Goal: Use online tool/utility: Utilize a website feature to perform a specific function

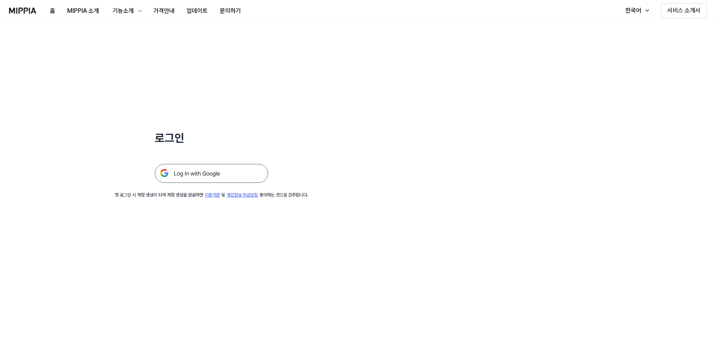
click at [207, 175] on img at bounding box center [211, 173] width 113 height 19
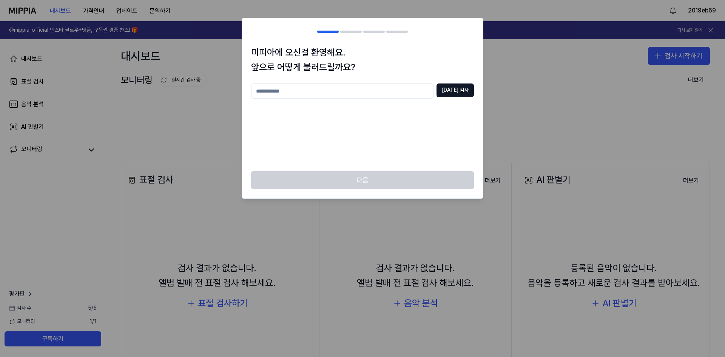
click at [339, 86] on input "text" at bounding box center [342, 90] width 182 height 15
type input "*"
type input "**"
click at [458, 94] on button "[DATE] 검사" at bounding box center [454, 90] width 37 height 14
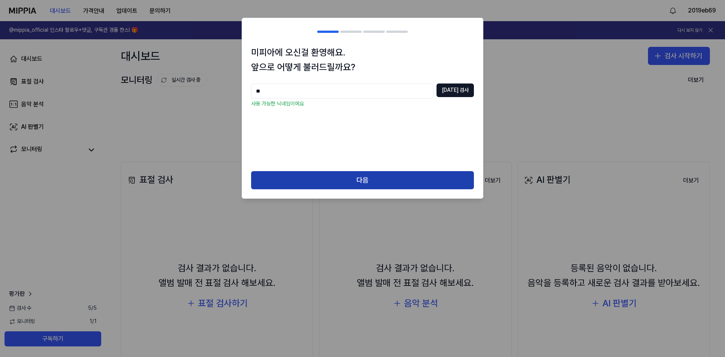
click at [373, 181] on button "다음" at bounding box center [362, 180] width 223 height 18
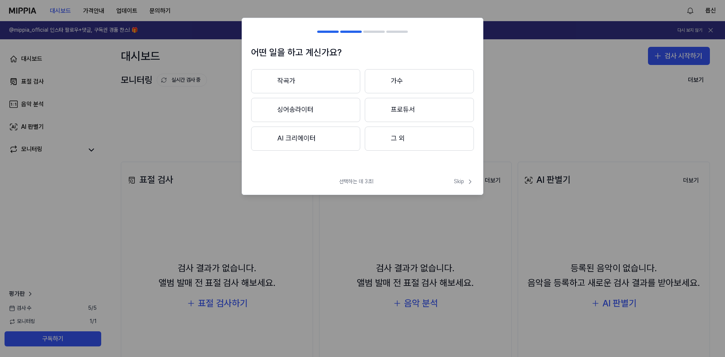
click at [310, 113] on button "싱어송라이터" at bounding box center [305, 110] width 109 height 24
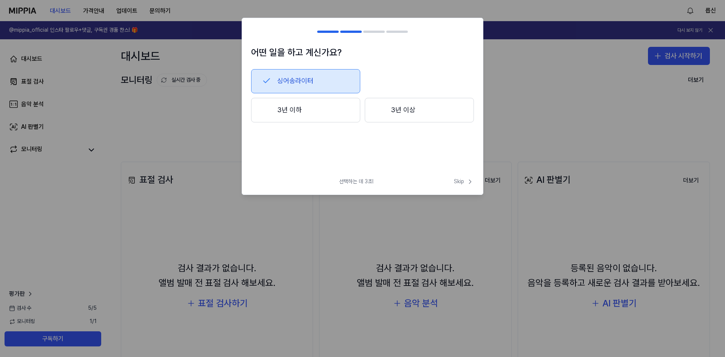
click at [410, 114] on button "3년 이상" at bounding box center [419, 110] width 109 height 25
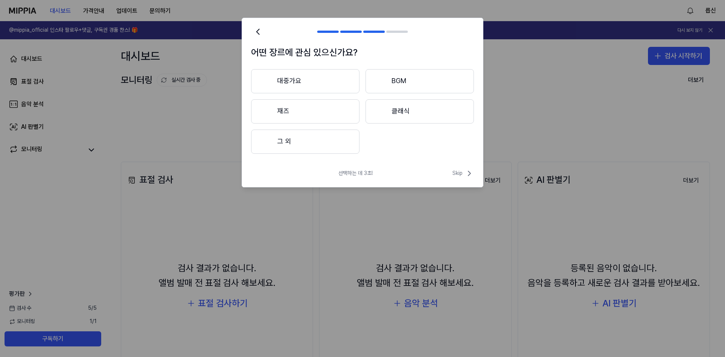
click at [312, 83] on button "대중가요" at bounding box center [305, 81] width 108 height 24
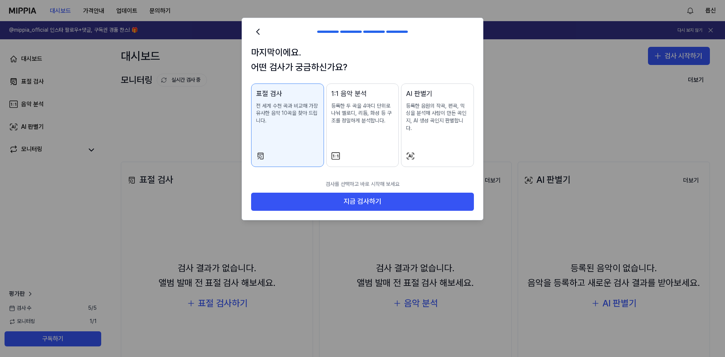
click at [437, 114] on p "등록한 음원의 작곡, 편곡, 믹싱을 분석해 사람이 만든 곡인지, AI 생성 곡인지 판별합니다." at bounding box center [437, 116] width 63 height 29
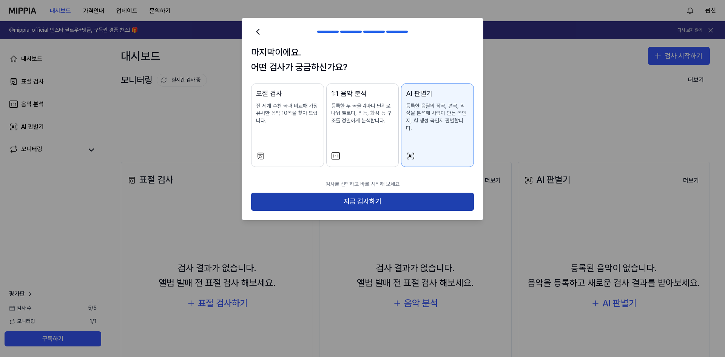
click at [379, 193] on button "지금 검사하기" at bounding box center [362, 202] width 223 height 18
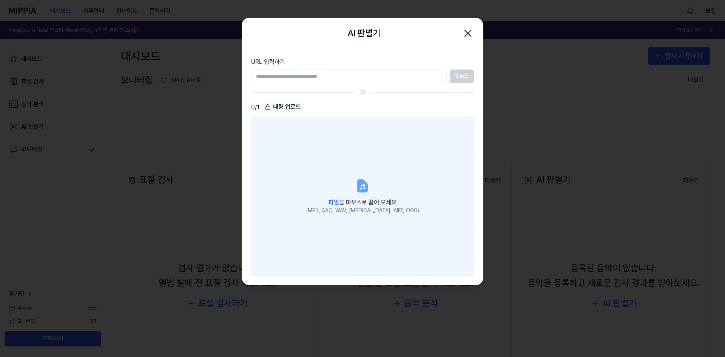
click at [352, 168] on label "파일 을 마우스로 끌어 오세요 (MP3, AAC, WAV, [MEDICAL_DATA], AIFF, OGG)" at bounding box center [362, 196] width 223 height 159
click at [0, 0] on input "파일 을 마우스로 끌어 오세요 (MP3, AAC, WAV, [MEDICAL_DATA], AIFF, OGG)" at bounding box center [0, 0] width 0 height 0
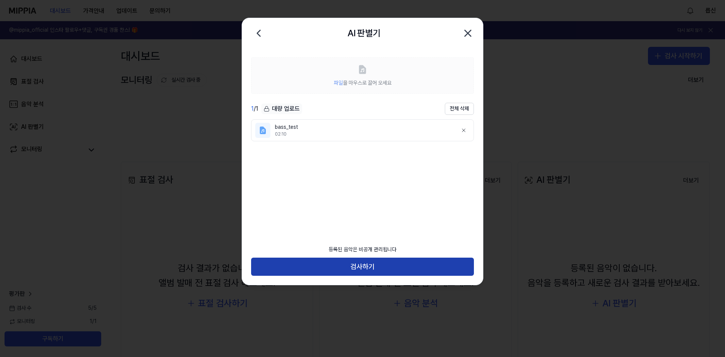
click at [335, 265] on button "검사하기" at bounding box center [362, 266] width 223 height 18
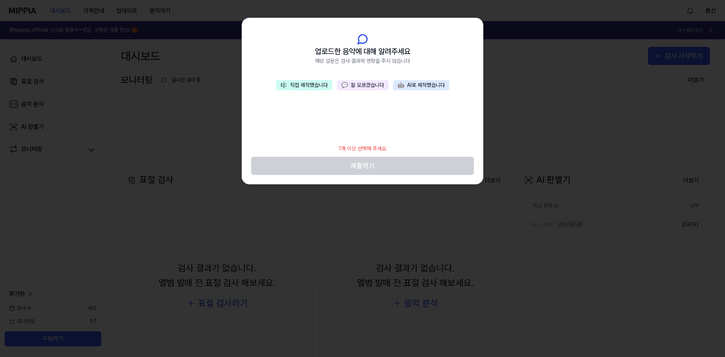
click at [294, 83] on button "🎼 직접 제작했습니다" at bounding box center [304, 85] width 56 height 11
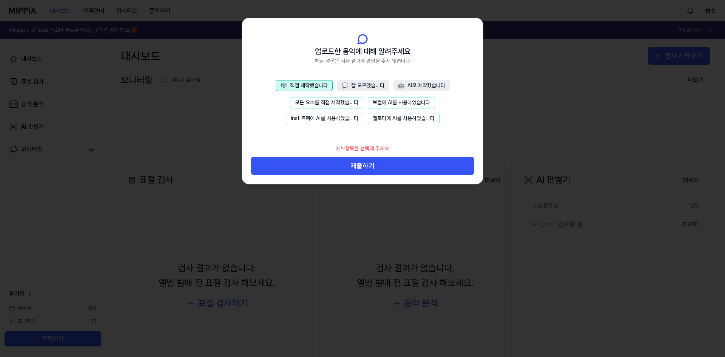
click at [305, 101] on button "모든 요소를 직접 제작했습니다" at bounding box center [326, 102] width 73 height 11
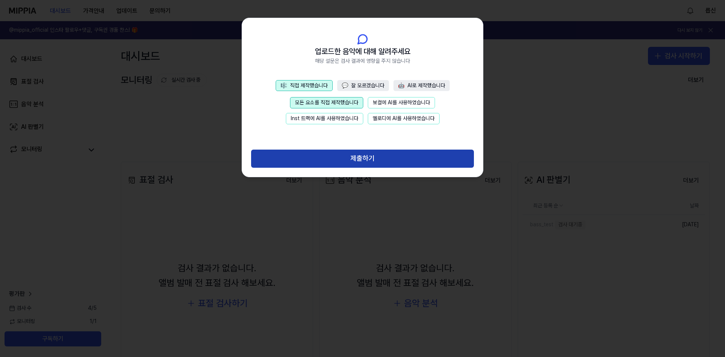
click at [351, 162] on button "제출하기" at bounding box center [362, 159] width 223 height 18
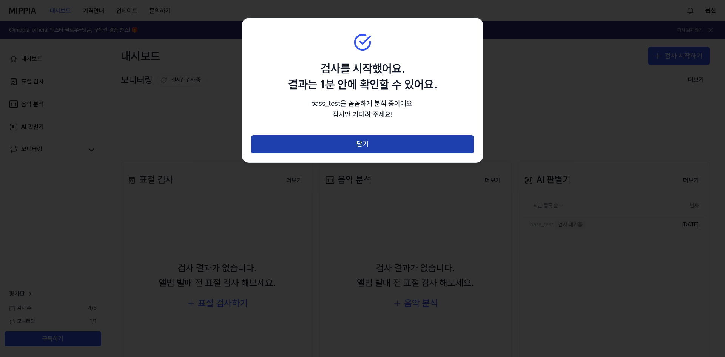
click at [353, 145] on button "닫기" at bounding box center [362, 144] width 223 height 18
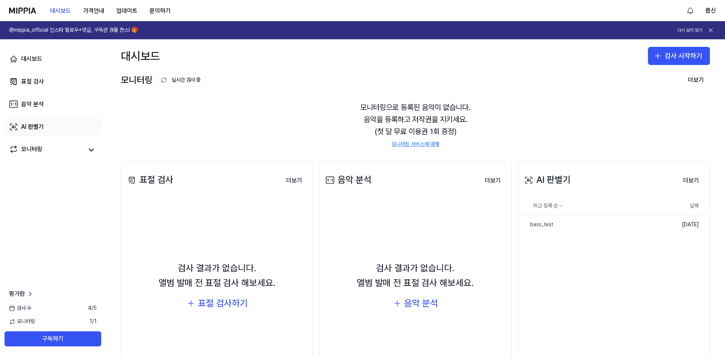
click at [42, 125] on div "AI 판별기" at bounding box center [32, 126] width 23 height 9
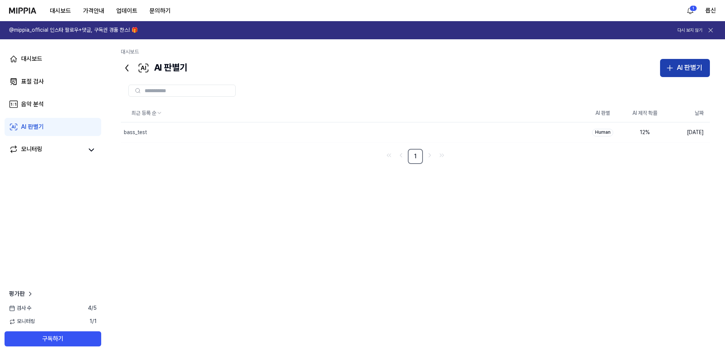
click at [692, 64] on div "AI 판별기" at bounding box center [690, 67] width 26 height 11
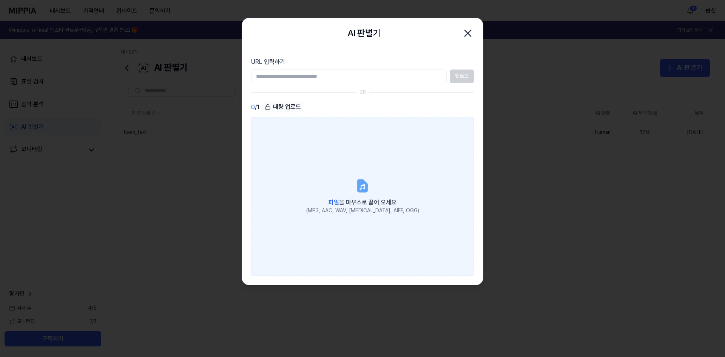
click at [354, 190] on label "파일 을 마우스로 끌어 오세요 (MP3, AAC, WAV, [MEDICAL_DATA], AIFF, OGG)" at bounding box center [362, 196] width 223 height 159
click at [0, 0] on input "파일 을 마우스로 끌어 오세요 (MP3, AAC, WAV, [MEDICAL_DATA], AIFF, OGG)" at bounding box center [0, 0] width 0 height 0
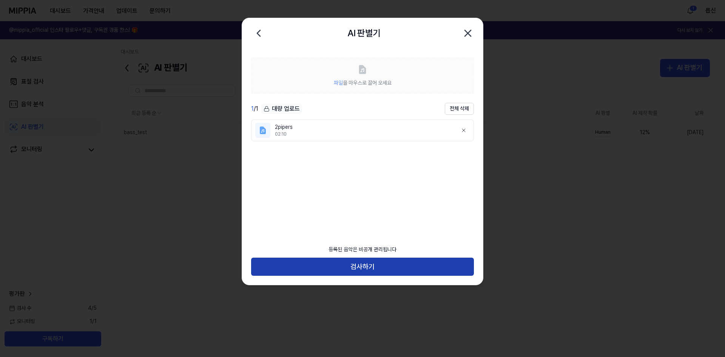
click at [360, 267] on button "검사하기" at bounding box center [362, 266] width 223 height 18
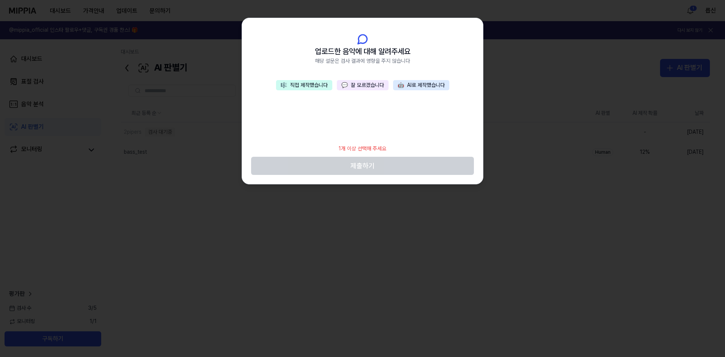
click at [301, 89] on button "🎼 직접 제작했습니다" at bounding box center [304, 85] width 56 height 11
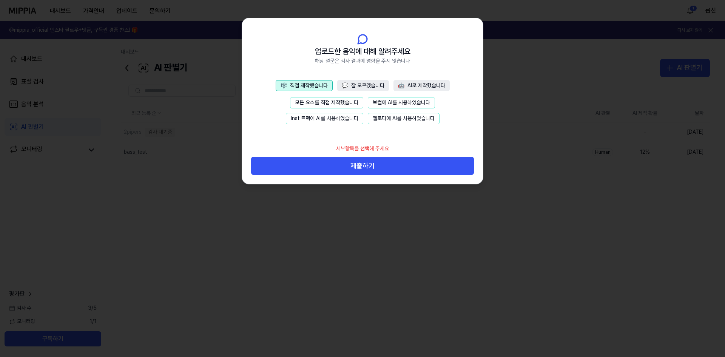
click at [307, 100] on button "모든 요소를 직접 제작했습니다" at bounding box center [326, 102] width 73 height 11
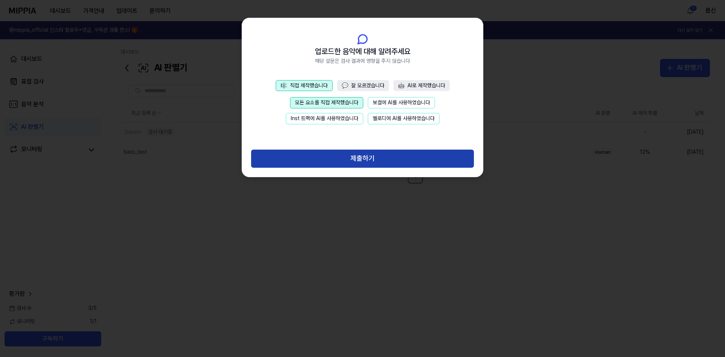
click at [358, 159] on button "제출하기" at bounding box center [362, 159] width 223 height 18
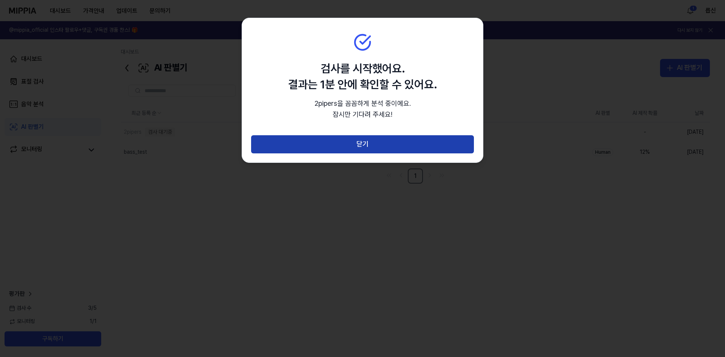
click at [369, 140] on button "닫기" at bounding box center [362, 144] width 223 height 18
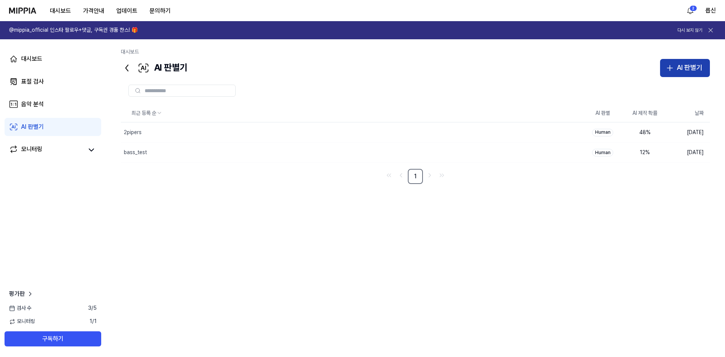
click at [684, 69] on div "AI 판별기" at bounding box center [690, 67] width 26 height 11
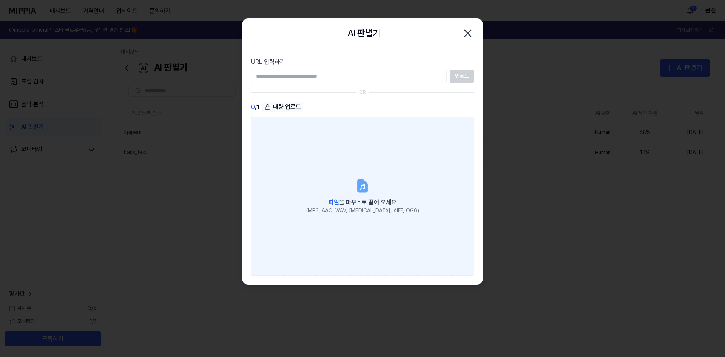
click at [354, 192] on label "파일 을 마우스로 끌어 오세요 (MP3, AAC, WAV, [MEDICAL_DATA], AIFF, OGG)" at bounding box center [362, 196] width 223 height 159
click at [0, 0] on input "파일 을 마우스로 끌어 오세요 (MP3, AAC, WAV, [MEDICAL_DATA], AIFF, OGG)" at bounding box center [0, 0] width 0 height 0
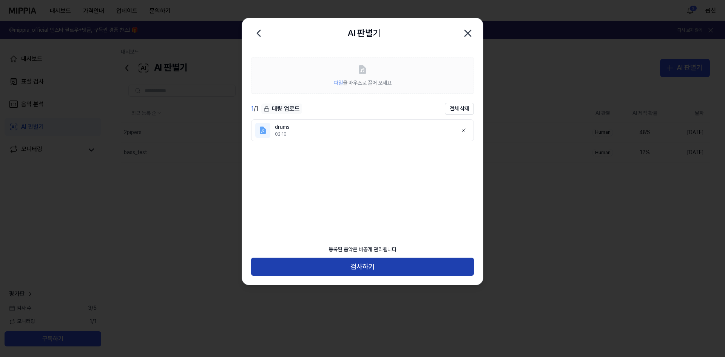
click at [377, 265] on button "검사하기" at bounding box center [362, 266] width 223 height 18
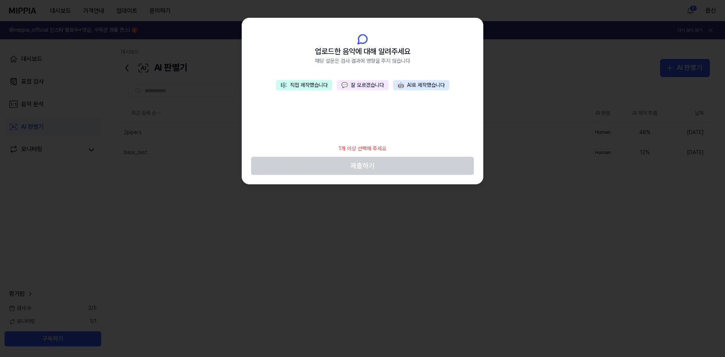
click at [304, 88] on button "🎼 직접 제작했습니다" at bounding box center [304, 85] width 56 height 11
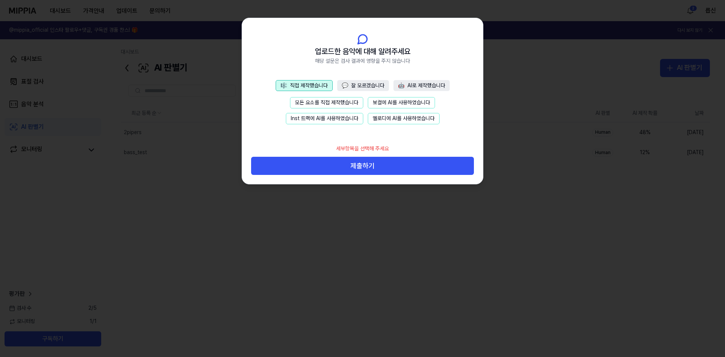
click at [313, 102] on button "모든 요소를 직접 제작했습니다" at bounding box center [326, 102] width 73 height 11
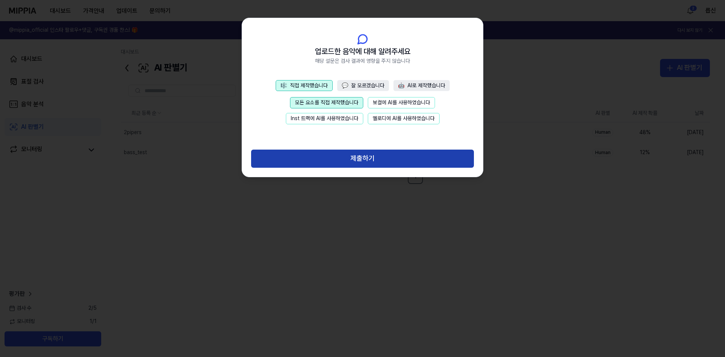
click at [356, 160] on button "제출하기" at bounding box center [362, 159] width 223 height 18
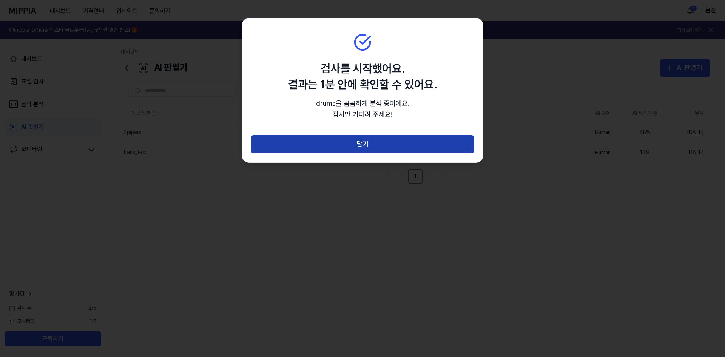
click at [358, 142] on button "닫기" at bounding box center [362, 144] width 223 height 18
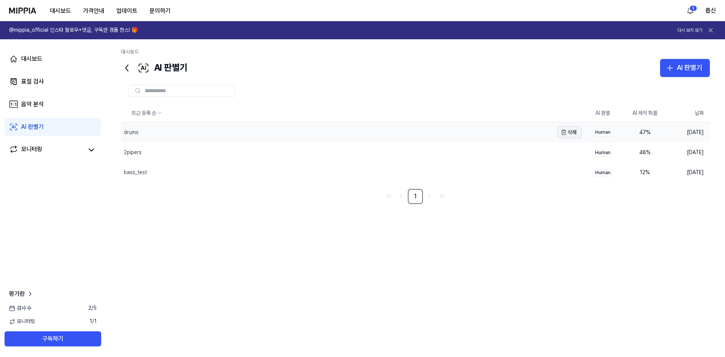
click at [566, 132] on icon "button" at bounding box center [564, 132] width 6 height 6
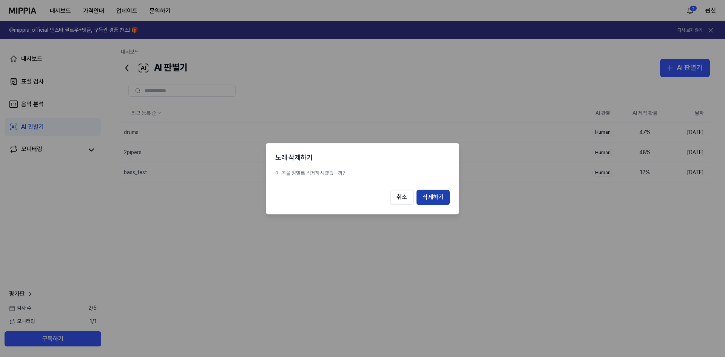
click at [438, 198] on button "삭제하기" at bounding box center [432, 197] width 33 height 15
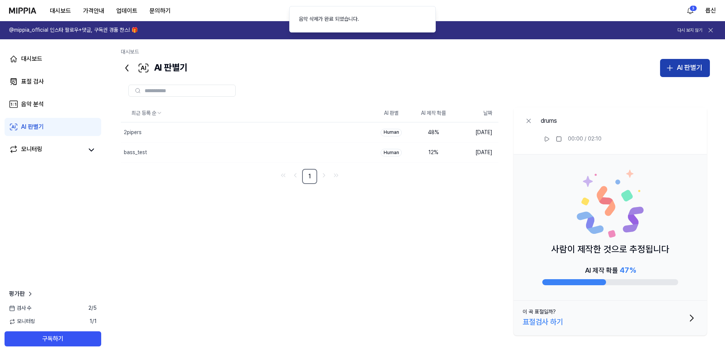
click at [678, 67] on div "AI 판별기" at bounding box center [690, 67] width 26 height 11
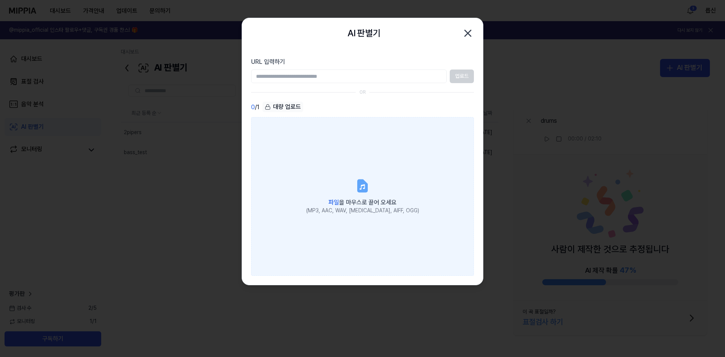
click at [361, 179] on icon at bounding box center [362, 185] width 15 height 15
click at [0, 0] on input "파일 을 마우스로 끌어 오세요 (MP3, AAC, WAV, [MEDICAL_DATA], AIFF, OGG)" at bounding box center [0, 0] width 0 height 0
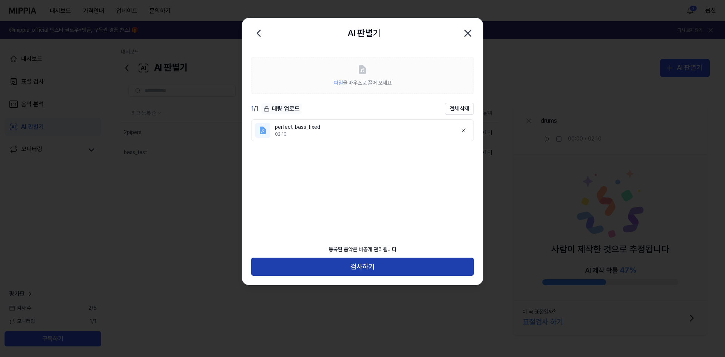
click at [331, 264] on button "검사하기" at bounding box center [362, 266] width 223 height 18
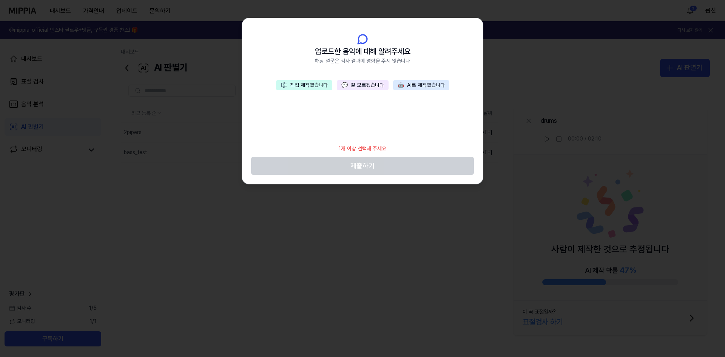
click at [310, 85] on button "🎼 직접 제작했습니다" at bounding box center [304, 85] width 56 height 11
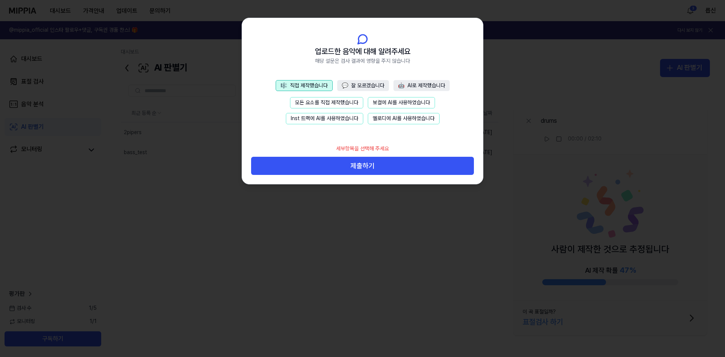
click at [313, 102] on button "모든 요소를 직접 제작했습니다" at bounding box center [326, 102] width 73 height 11
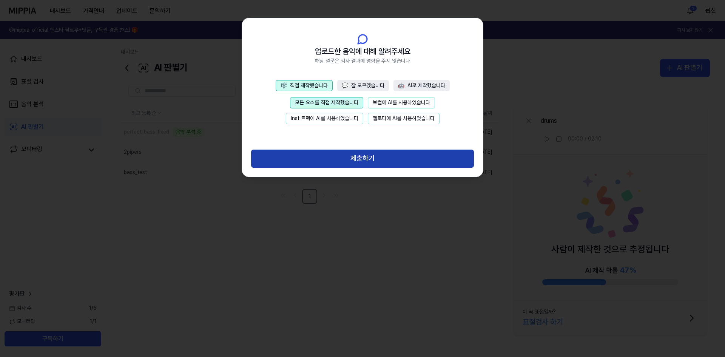
click at [339, 154] on button "제출하기" at bounding box center [362, 159] width 223 height 18
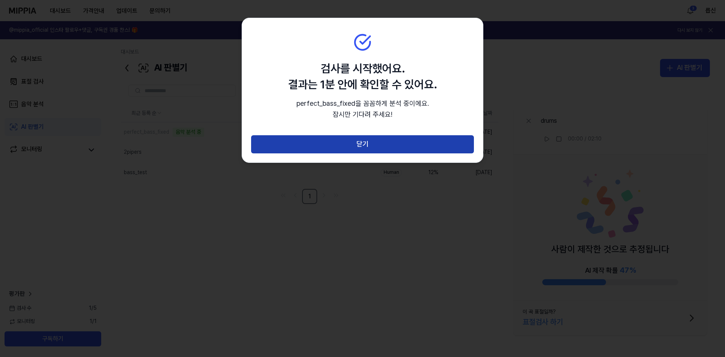
click at [365, 140] on button "닫기" at bounding box center [362, 144] width 223 height 18
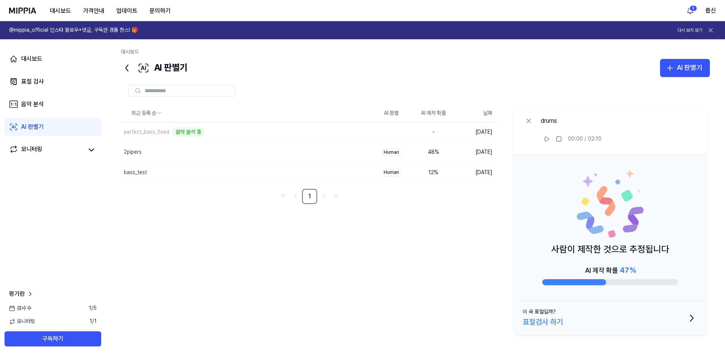
click at [31, 127] on div "AI 판별기" at bounding box center [32, 126] width 23 height 9
click at [527, 117] on icon at bounding box center [529, 121] width 8 height 8
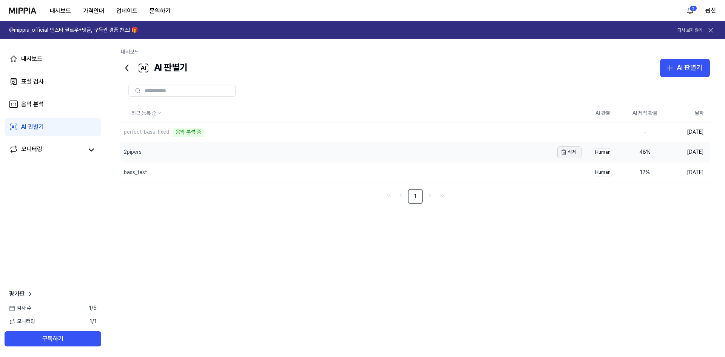
click at [572, 151] on button "삭제" at bounding box center [569, 152] width 24 height 12
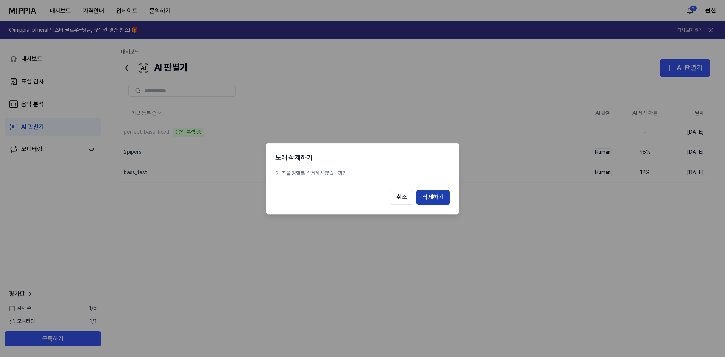
click at [436, 197] on button "삭제하기" at bounding box center [432, 197] width 33 height 15
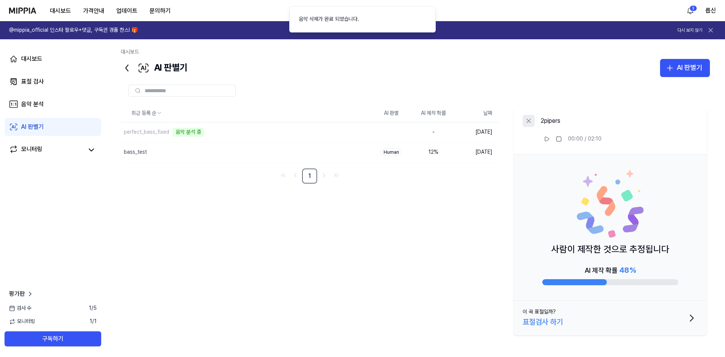
click at [529, 120] on icon at bounding box center [529, 121] width 4 height 4
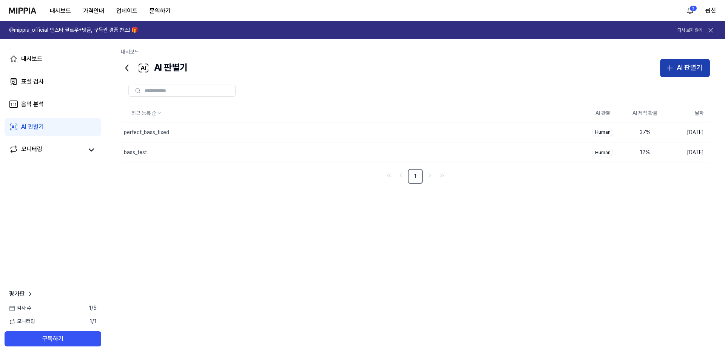
click at [674, 70] on icon "button" at bounding box center [669, 67] width 9 height 9
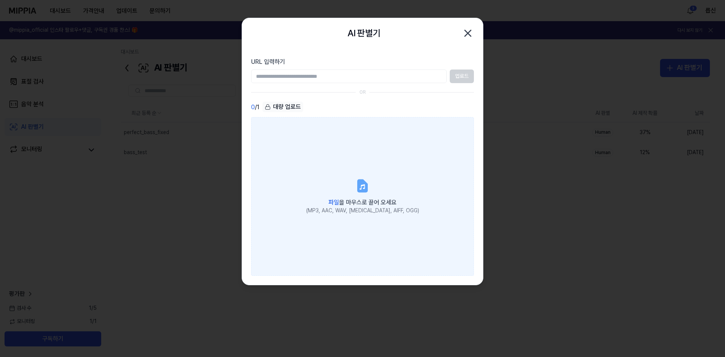
click at [358, 188] on icon at bounding box center [362, 186] width 9 height 12
click at [0, 0] on input "파일 을 마우스로 끌어 오세요 (MP3, AAC, WAV, [MEDICAL_DATA], AIFF, OGG)" at bounding box center [0, 0] width 0 height 0
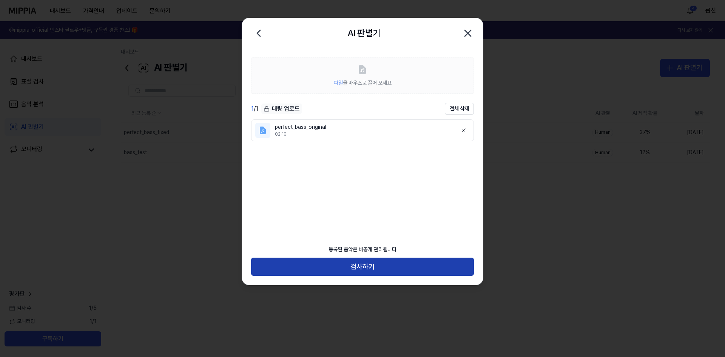
click at [360, 265] on button "검사하기" at bounding box center [362, 266] width 223 height 18
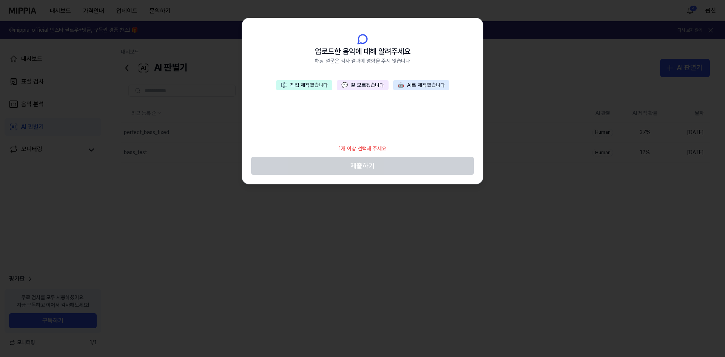
click at [304, 83] on button "🎼 직접 제작했습니다" at bounding box center [304, 85] width 56 height 11
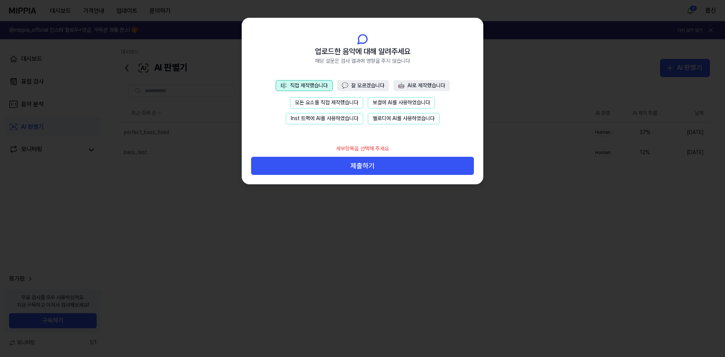
click at [311, 102] on button "모든 요소를 직접 제작했습니다" at bounding box center [326, 102] width 73 height 11
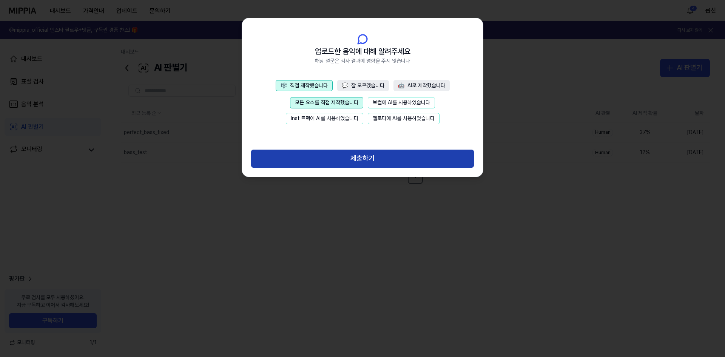
click at [356, 159] on button "제출하기" at bounding box center [362, 159] width 223 height 18
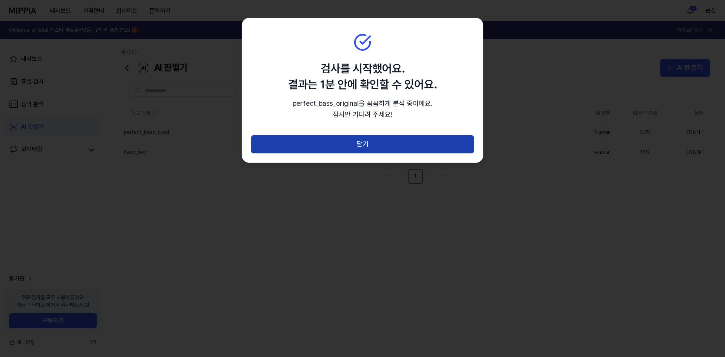
click at [330, 146] on button "닫기" at bounding box center [362, 144] width 223 height 18
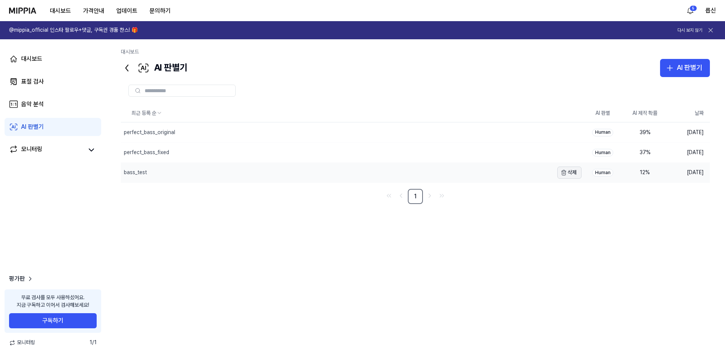
click at [561, 174] on icon "button" at bounding box center [564, 173] width 6 height 6
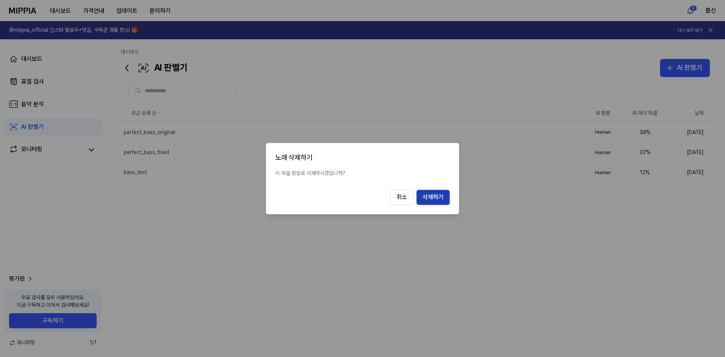
click at [436, 195] on button "삭제하기" at bounding box center [432, 197] width 33 height 15
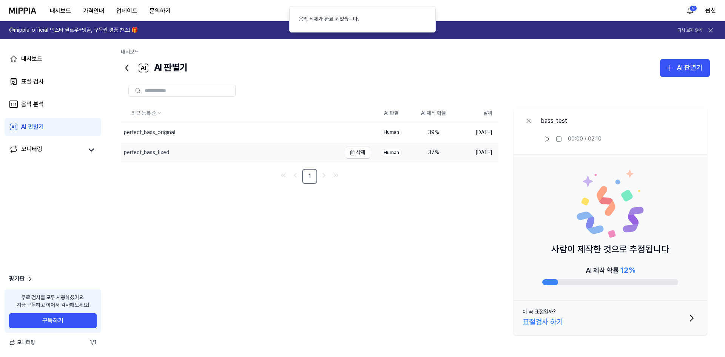
click at [342, 149] on td "perfect_bass_fixed 삭제" at bounding box center [245, 153] width 249 height 20
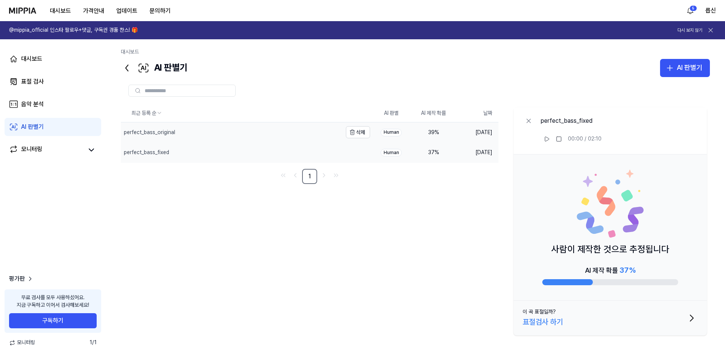
click at [327, 133] on div "perfect_bass_original" at bounding box center [231, 132] width 221 height 20
click at [355, 133] on icon "button" at bounding box center [352, 132] width 6 height 6
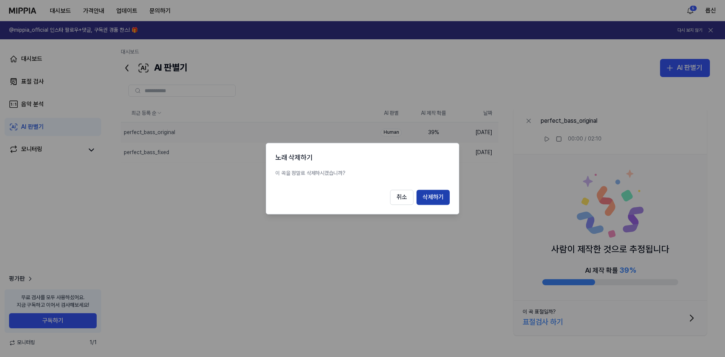
click at [437, 198] on button "삭제하기" at bounding box center [432, 197] width 33 height 15
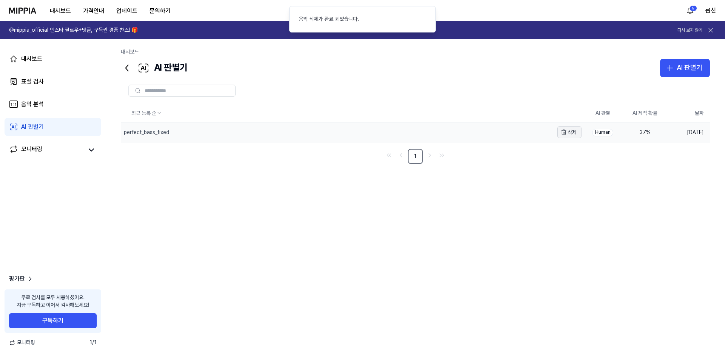
click at [566, 132] on icon "button" at bounding box center [564, 132] width 6 height 6
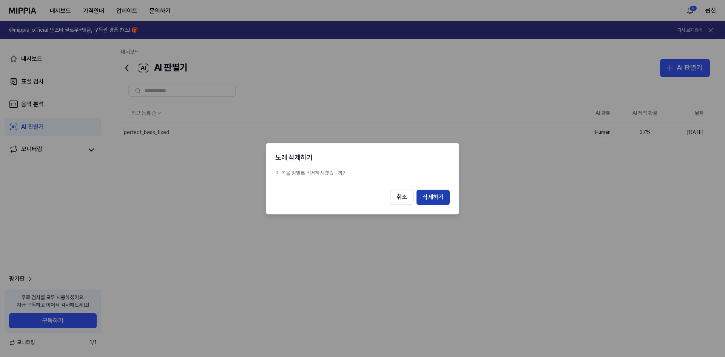
click at [433, 197] on button "삭제하기" at bounding box center [432, 197] width 33 height 15
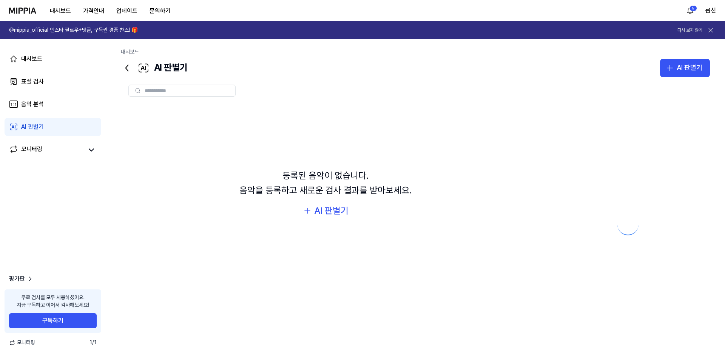
click at [703, 9] on div "5 릅신" at bounding box center [700, 11] width 32 height 12
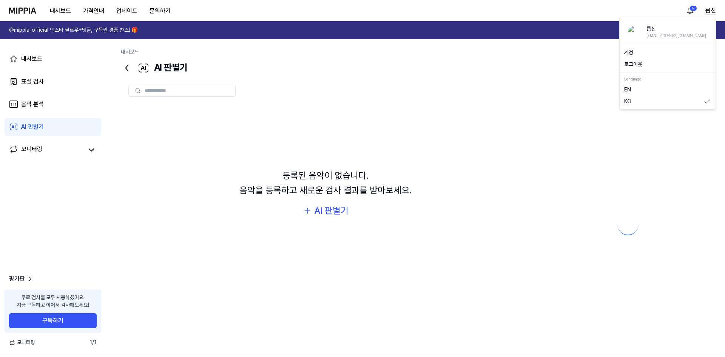
click at [707, 9] on button "릅신" at bounding box center [710, 10] width 11 height 9
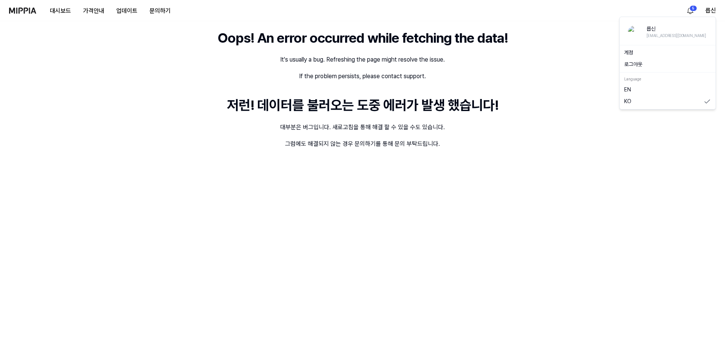
click at [637, 66] on button "로그아웃" at bounding box center [667, 65] width 87 height 8
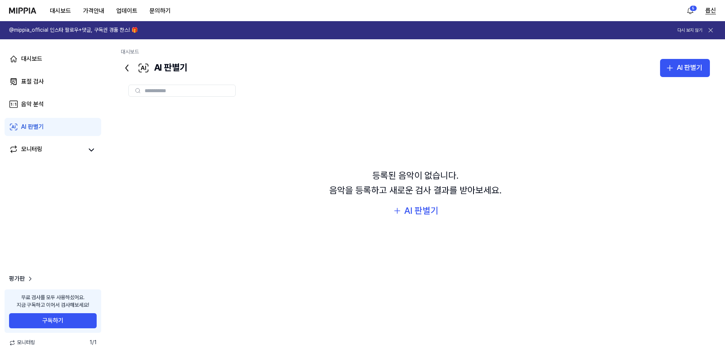
click at [712, 10] on button "릅신" at bounding box center [710, 10] width 11 height 9
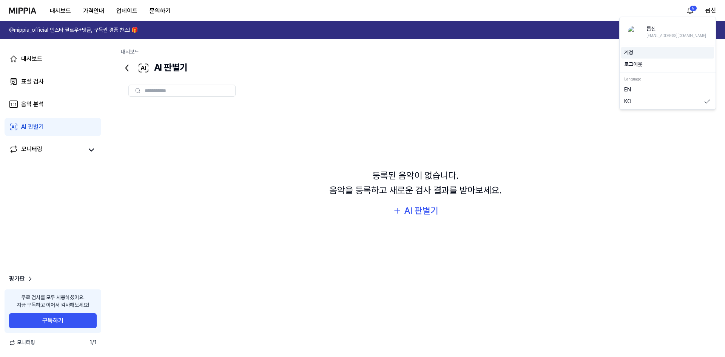
click at [635, 52] on link "계정" at bounding box center [667, 53] width 87 height 8
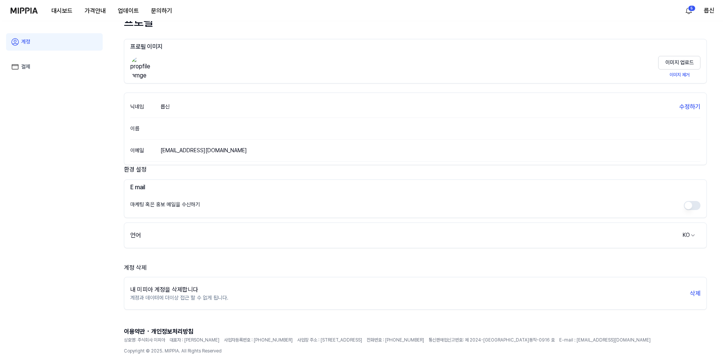
scroll to position [45, 0]
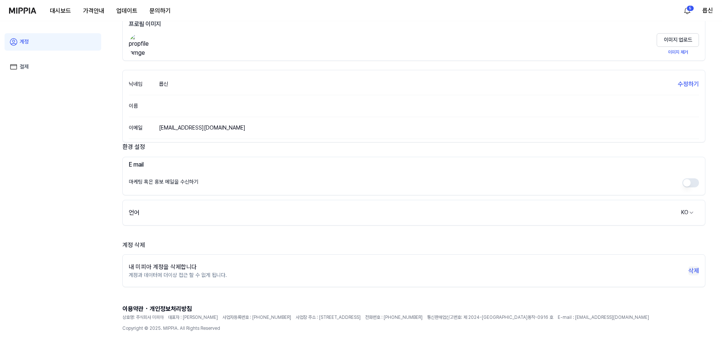
click at [693, 272] on button "삭제" at bounding box center [693, 270] width 11 height 9
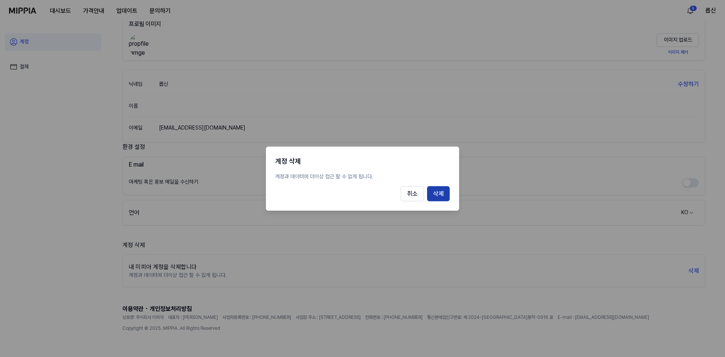
click at [443, 192] on button "삭제" at bounding box center [438, 193] width 23 height 15
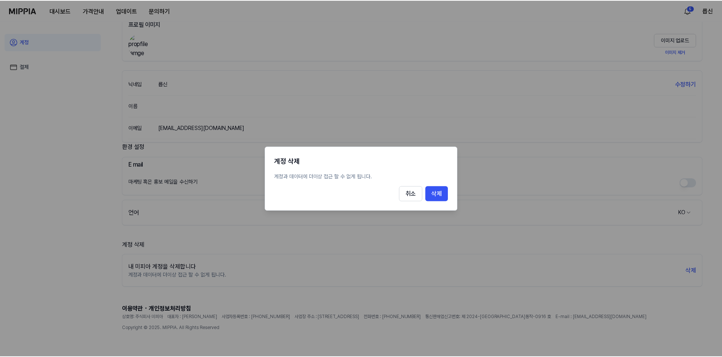
scroll to position [21, 0]
